Goal: Task Accomplishment & Management: Manage account settings

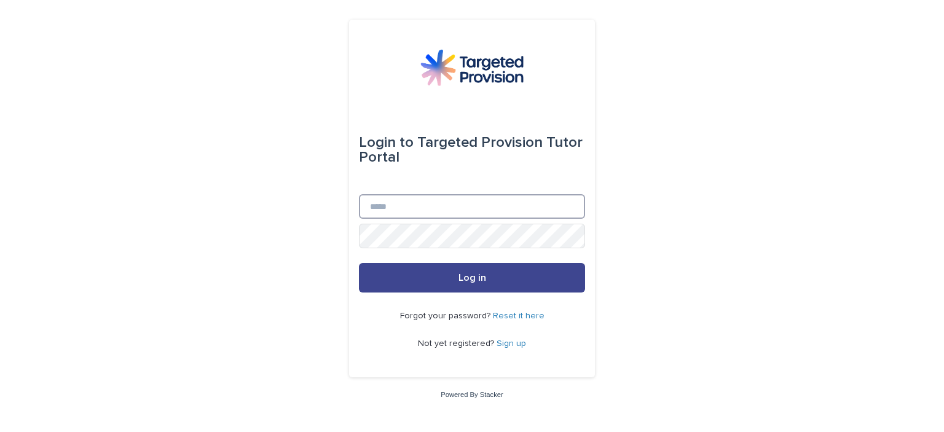
type input "**********"
click at [479, 284] on button "Log in" at bounding box center [472, 278] width 226 height 30
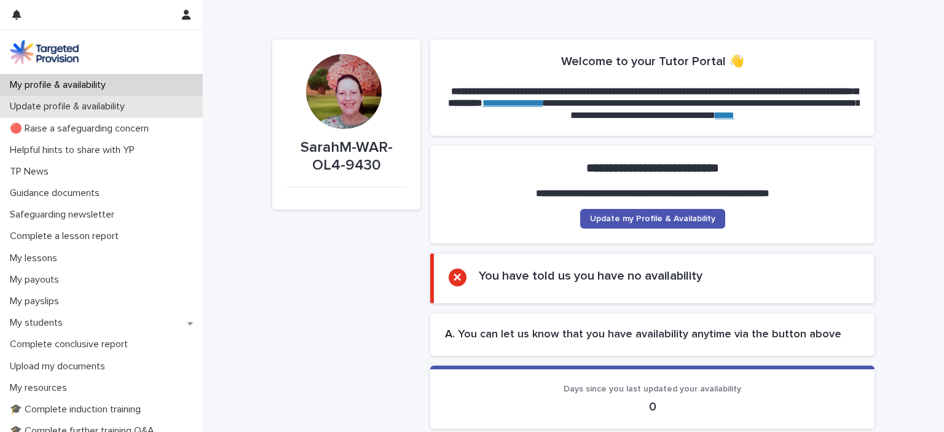
click at [117, 105] on p "Update profile & availability" at bounding box center [70, 107] width 130 height 12
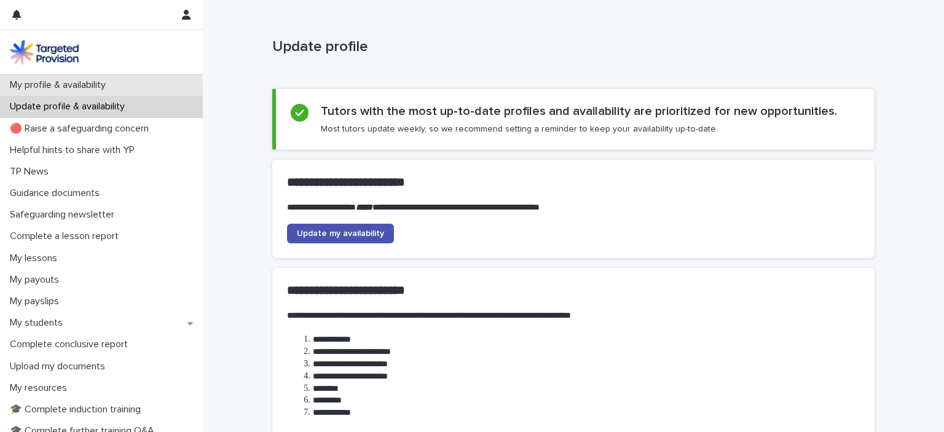
click at [70, 84] on p "My profile & availability" at bounding box center [60, 85] width 111 height 12
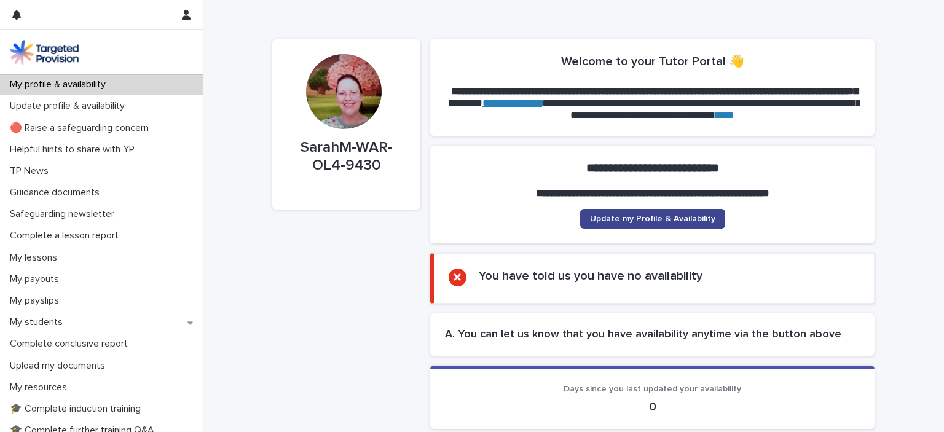
click at [686, 218] on span "Update my Profile & Availability" at bounding box center [652, 219] width 125 height 9
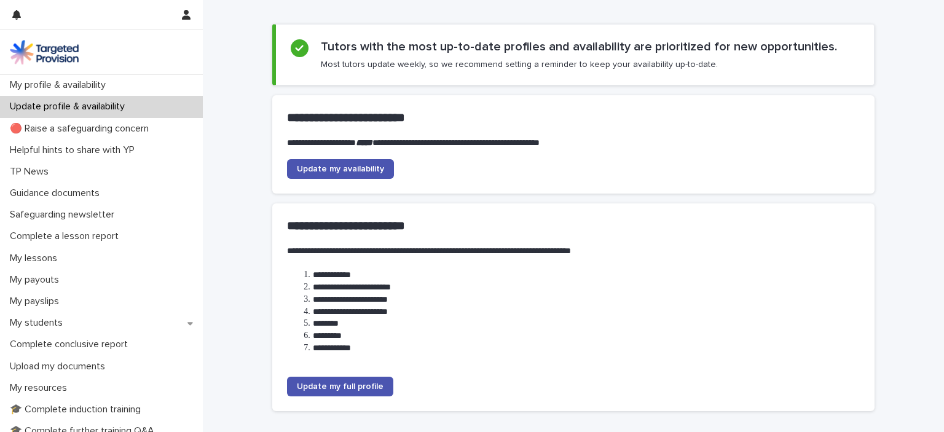
scroll to position [151, 0]
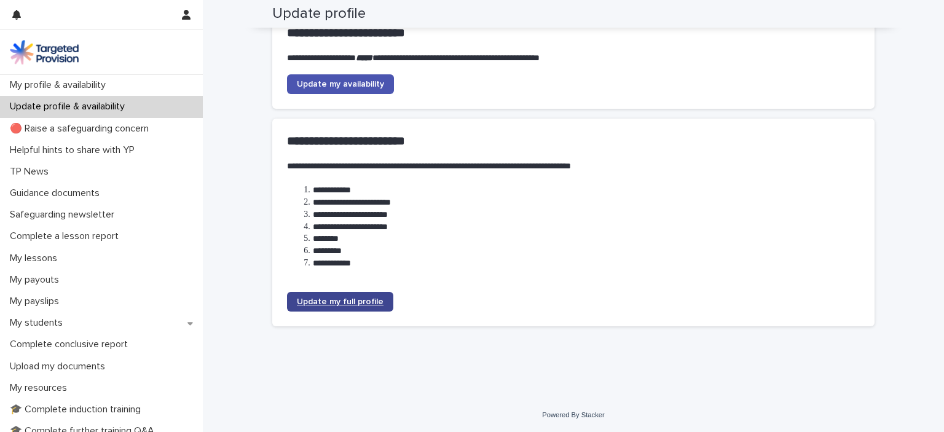
click at [327, 300] on span "Update my full profile" at bounding box center [340, 302] width 87 height 9
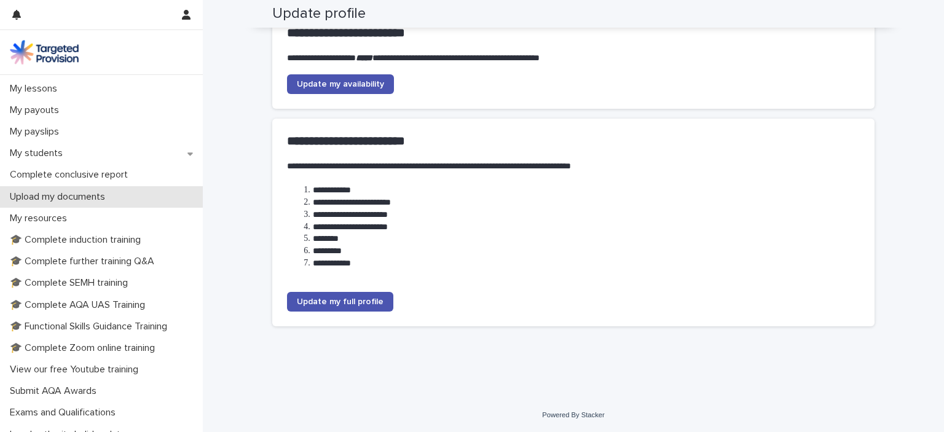
scroll to position [170, 0]
click at [88, 194] on p "Upload my documents" at bounding box center [60, 197] width 110 height 12
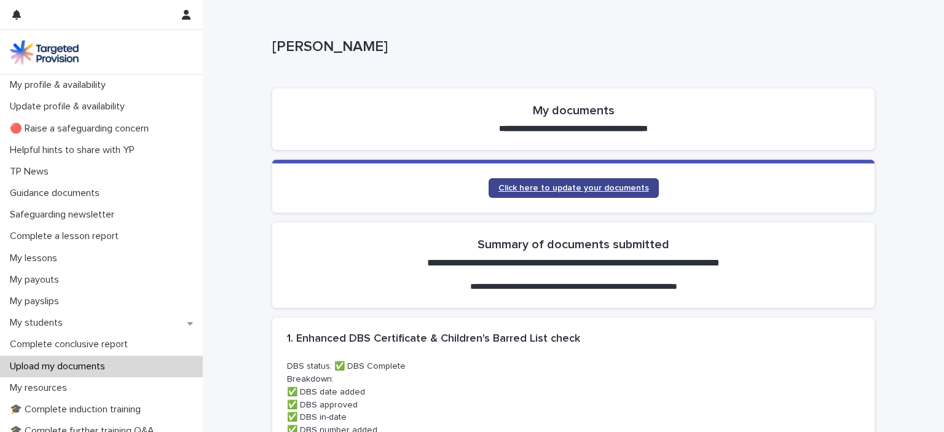
click at [551, 189] on span "Click here to update your documents" at bounding box center [574, 188] width 151 height 9
